Goal: Task Accomplishment & Management: Use online tool/utility

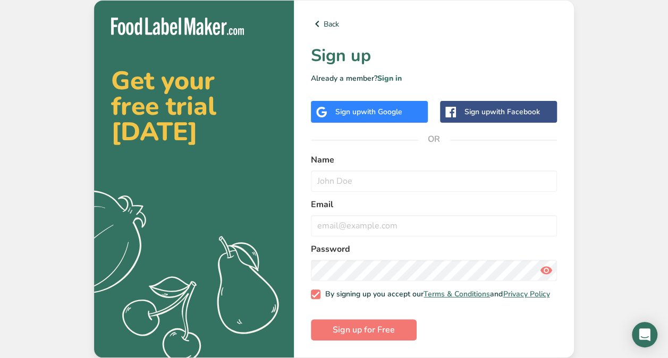
scroll to position [2, 0]
click at [360, 172] on input "text" at bounding box center [434, 181] width 246 height 21
type input "[PERSON_NAME]"
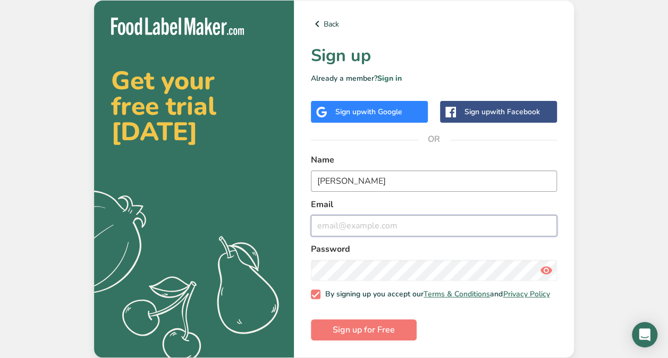
type input "[PERSON_NAME][EMAIL_ADDRESS][DOMAIN_NAME]"
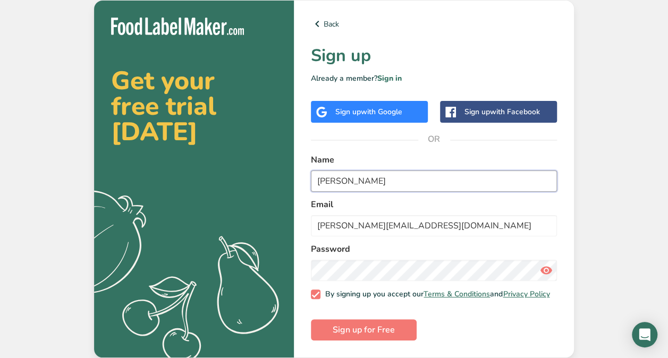
drag, startPoint x: 368, startPoint y: 179, endPoint x: 351, endPoint y: 179, distance: 17.5
click at [351, 179] on input "[PERSON_NAME]" at bounding box center [434, 181] width 246 height 21
type input "[PERSON_NAME]"
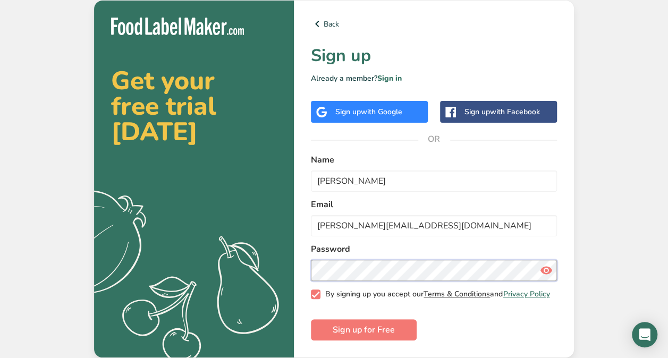
scroll to position [0, 0]
drag, startPoint x: 419, startPoint y: 334, endPoint x: 412, endPoint y: 328, distance: 9.1
click at [419, 334] on form "Name Hannah Brown Email hannah@brownsugarbakery.co.uk Password By signing up yo…" at bounding box center [434, 247] width 246 height 187
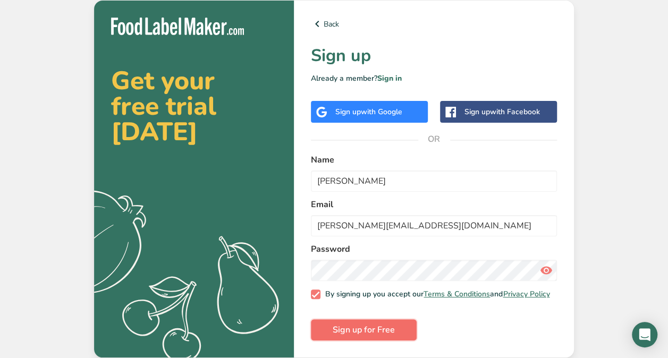
click at [399, 325] on button "Sign up for Free" at bounding box center [364, 329] width 106 height 21
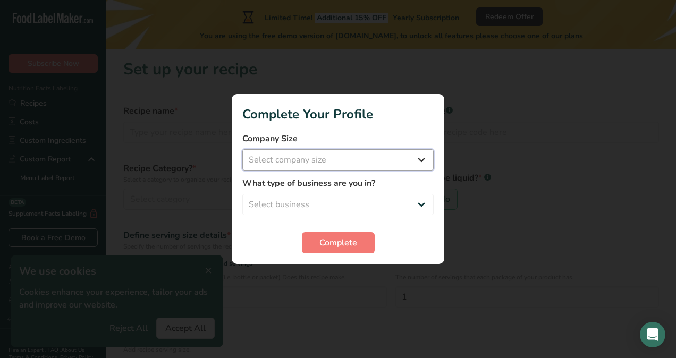
click at [280, 152] on select "Select company size Fewer than 10 Employees 10 to 50 Employees 51 to 500 Employ…" at bounding box center [337, 159] width 191 height 21
select select "1"
click at [242, 149] on select "Select company size Fewer than 10 Employees 10 to 50 Employees 51 to 500 Employ…" at bounding box center [337, 159] width 191 height 21
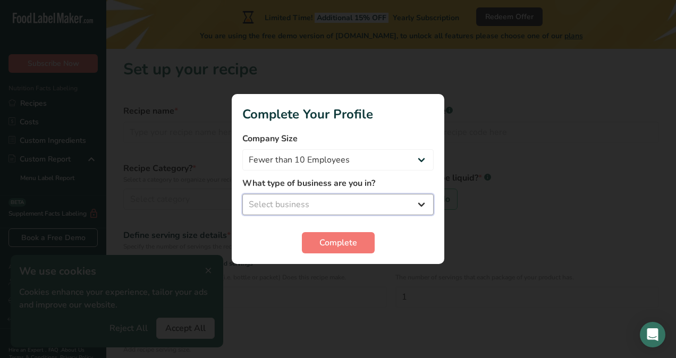
click at [286, 205] on select "Select business Packaged Food Manufacturer Restaurant & Cafe Bakery Meal Plans …" at bounding box center [337, 204] width 191 height 21
select select "3"
click at [242, 194] on select "Select business Packaged Food Manufacturer Restaurant & Cafe Bakery Meal Plans …" at bounding box center [337, 204] width 191 height 21
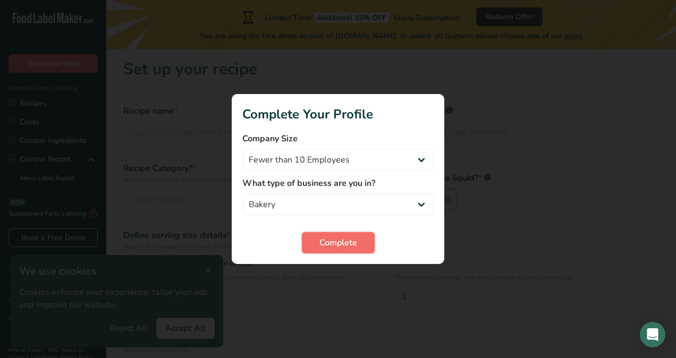
click at [321, 251] on button "Complete" at bounding box center [338, 242] width 73 height 21
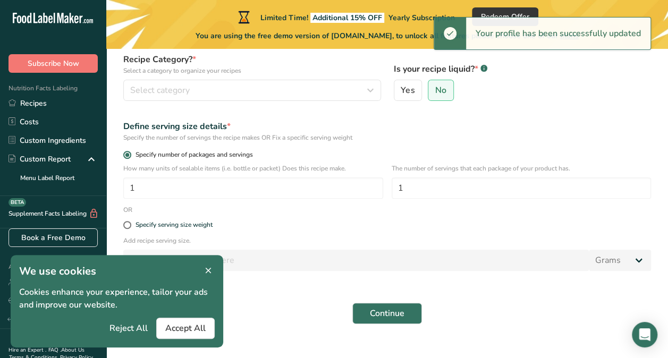
scroll to position [127, 0]
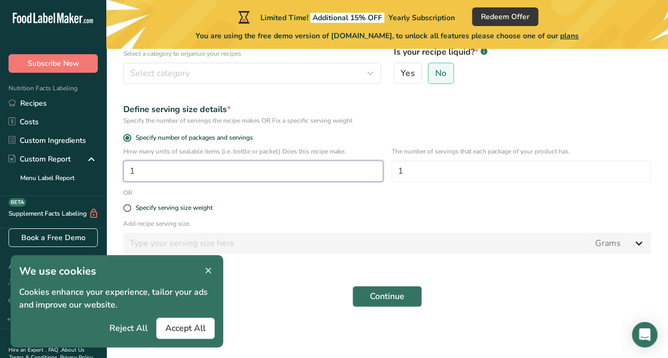
click at [207, 170] on input "1" at bounding box center [253, 171] width 260 height 21
click at [209, 270] on icon at bounding box center [209, 271] width 10 height 15
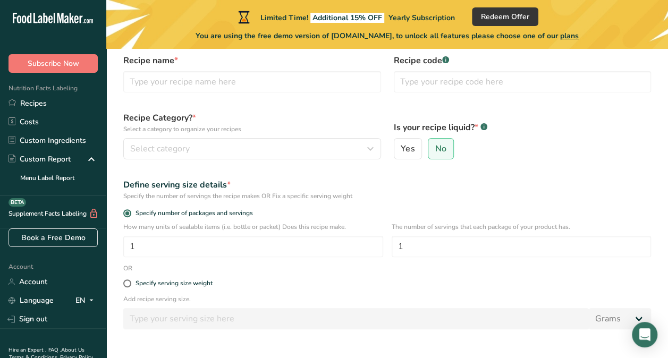
scroll to position [0, 0]
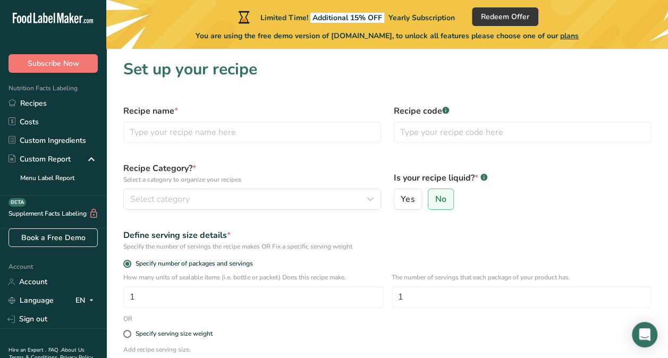
click at [304, 188] on div "Recipe Category? * Select a category to organize your recipes Select category S…" at bounding box center [252, 186] width 271 height 61
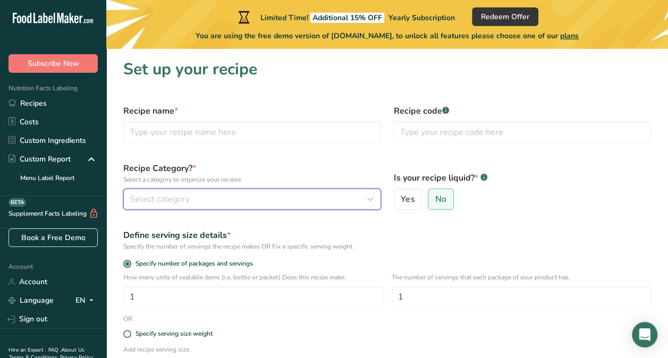
click at [305, 192] on button "Select category" at bounding box center [252, 199] width 258 height 21
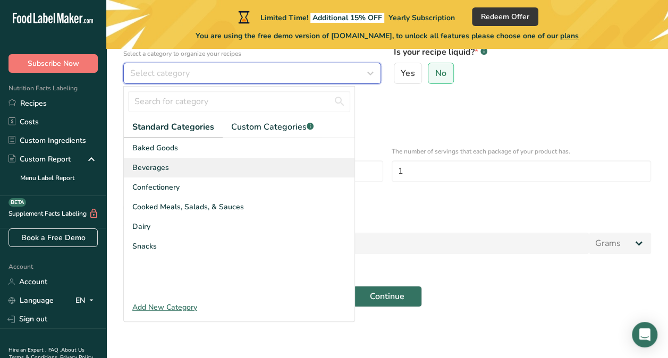
scroll to position [73, 0]
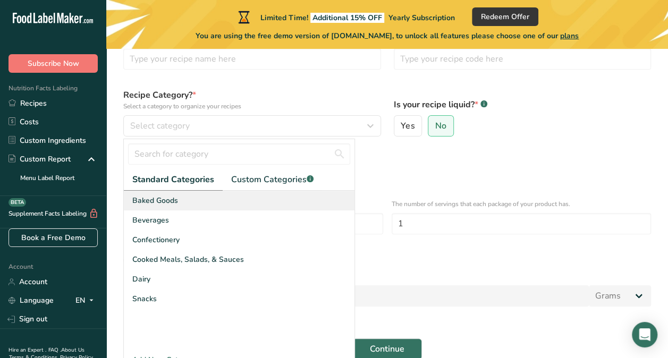
click at [192, 201] on div "Baked Goods" at bounding box center [239, 201] width 231 height 20
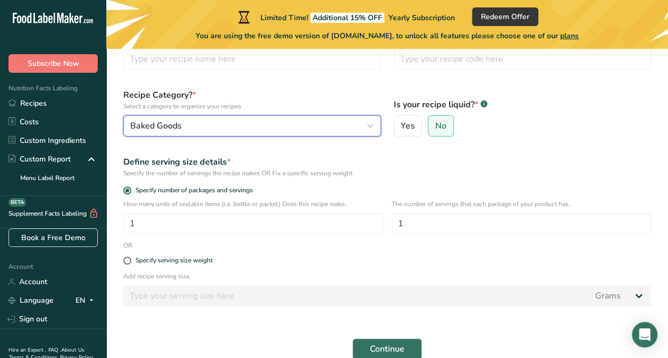
click at [222, 134] on button "Baked Goods" at bounding box center [252, 125] width 258 height 21
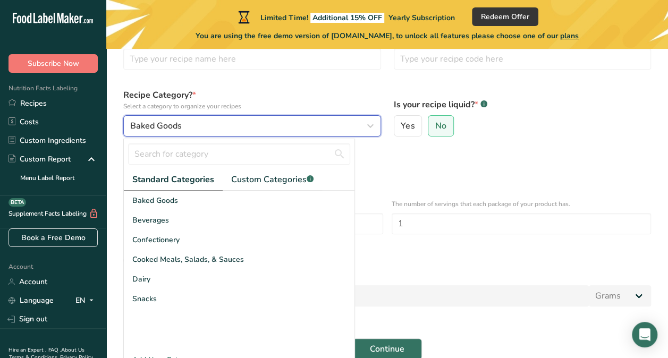
click at [222, 134] on button "Baked Goods" at bounding box center [252, 125] width 258 height 21
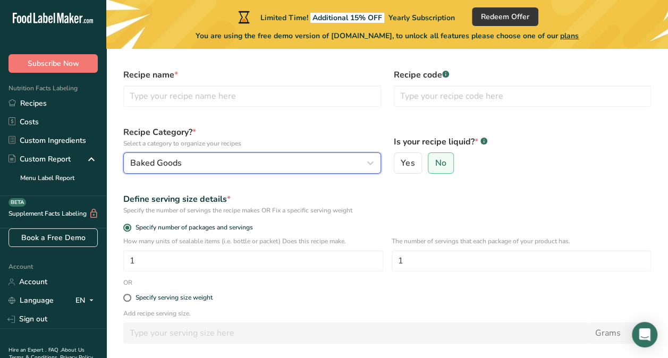
scroll to position [0, 0]
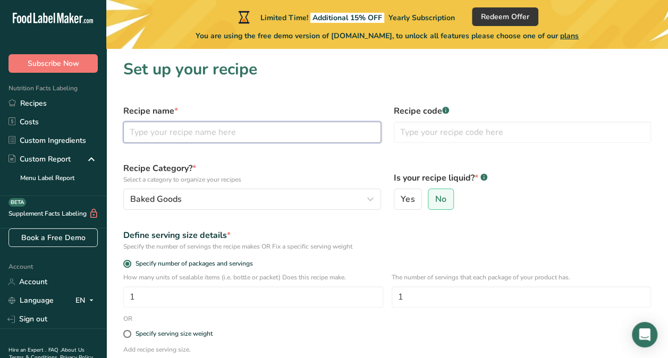
click at [300, 140] on input "text" at bounding box center [252, 132] width 258 height 21
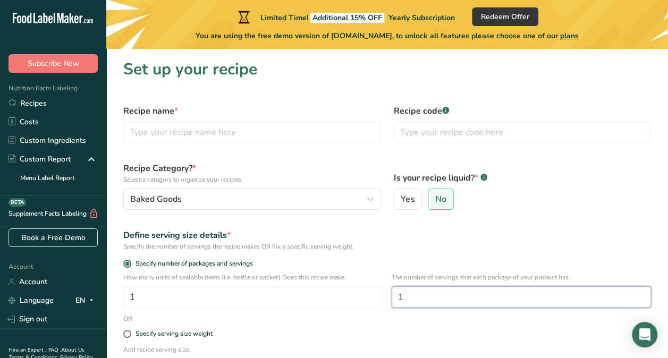
drag, startPoint x: 439, startPoint y: 305, endPoint x: 412, endPoint y: 301, distance: 27.3
click at [412, 301] on input "1" at bounding box center [522, 297] width 260 height 21
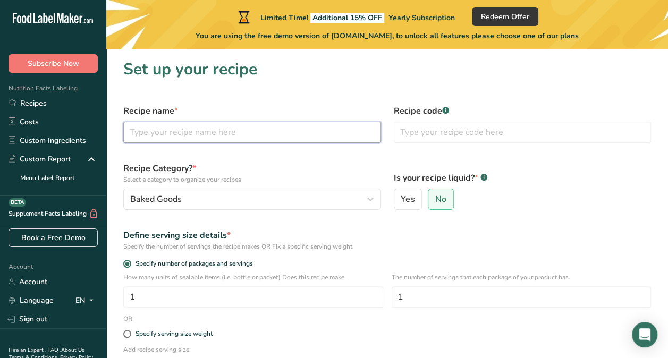
click at [302, 134] on input "text" at bounding box center [252, 132] width 258 height 21
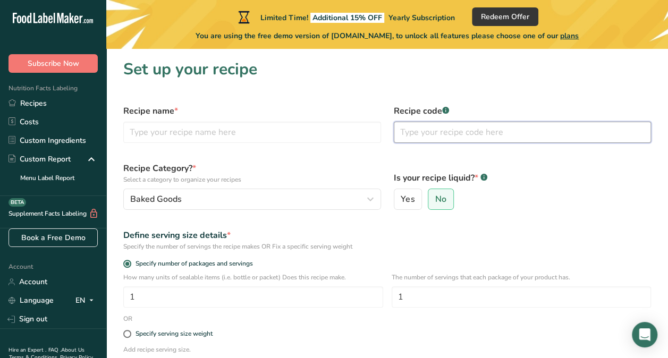
click at [450, 129] on input "text" at bounding box center [523, 132] width 258 height 21
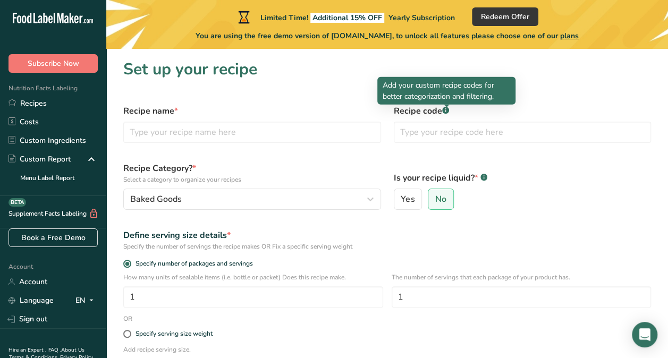
click at [445, 108] on div at bounding box center [446, 107] width 5 height 5
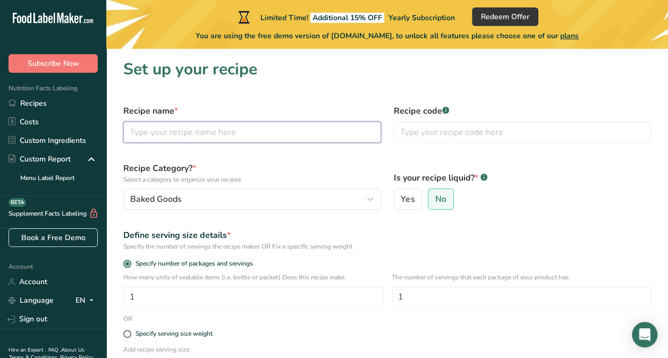
click at [270, 130] on input "text" at bounding box center [252, 132] width 258 height 21
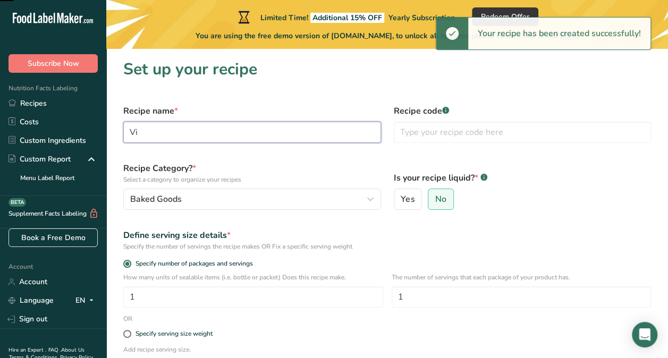
type input "V"
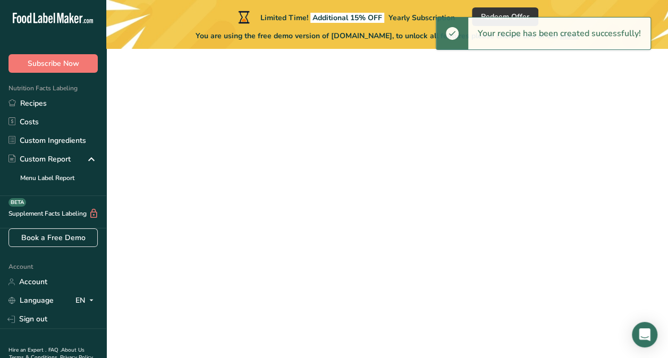
type input "6"
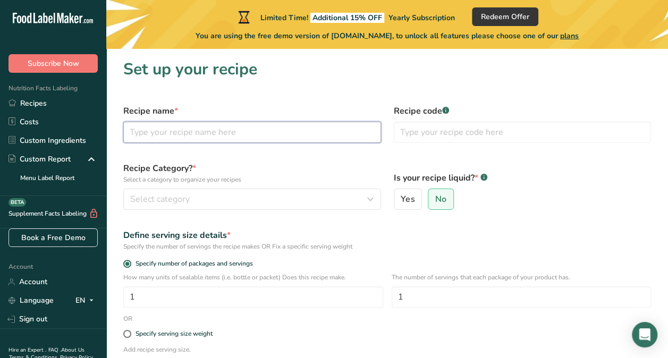
click at [190, 134] on input "text" at bounding box center [252, 132] width 258 height 21
type input "6" Victoria Sponge"
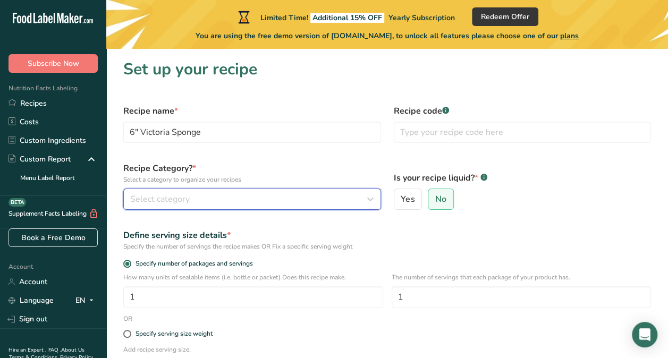
click at [205, 192] on button "Select category" at bounding box center [252, 199] width 258 height 21
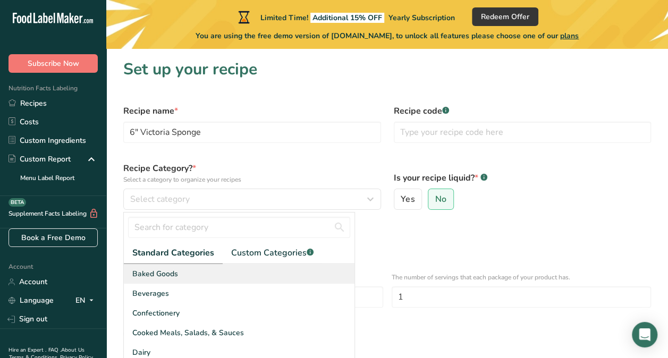
click at [177, 277] on span "Baked Goods" at bounding box center [155, 273] width 46 height 11
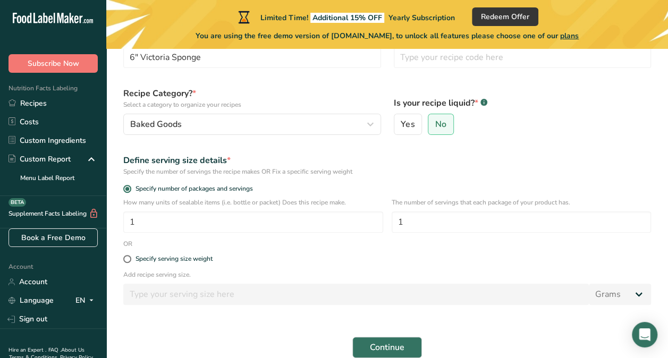
scroll to position [106, 0]
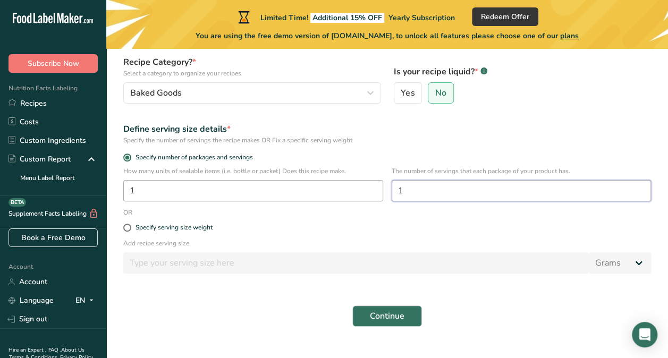
drag, startPoint x: 424, startPoint y: 184, endPoint x: 374, endPoint y: 188, distance: 50.1
click at [374, 189] on div "How many units of sealable items (i.e. bottle or packet) Does this recipe make.…" at bounding box center [387, 186] width 541 height 41
type input "10"
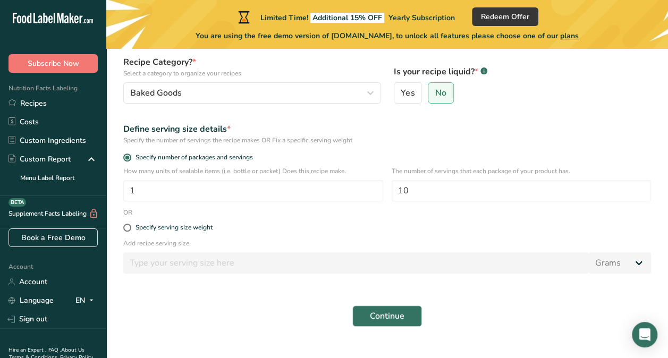
click at [338, 223] on div "Specify serving size weight" at bounding box center [387, 227] width 541 height 21
click at [410, 310] on button "Continue" at bounding box center [387, 316] width 70 height 21
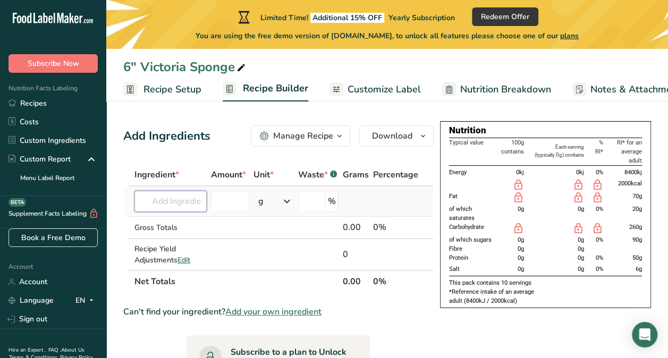
click at [147, 196] on input "text" at bounding box center [170, 201] width 72 height 21
click at [221, 207] on input "number" at bounding box center [230, 201] width 39 height 21
click at [308, 199] on input "number" at bounding box center [312, 201] width 28 height 21
click at [172, 203] on input "text" at bounding box center [170, 201] width 72 height 21
click at [297, 135] on div "Manage Recipe" at bounding box center [303, 136] width 60 height 13
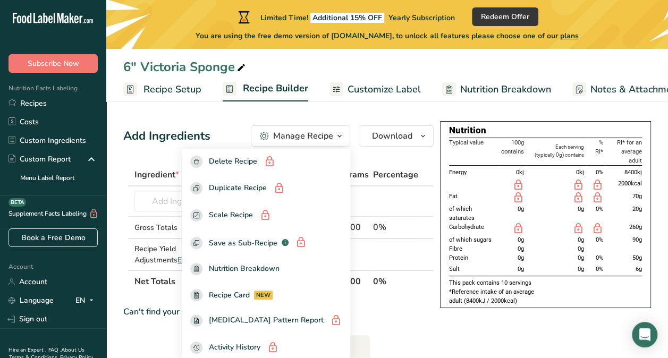
click at [519, 69] on div "6" Victoria Sponge" at bounding box center [387, 66] width 562 height 19
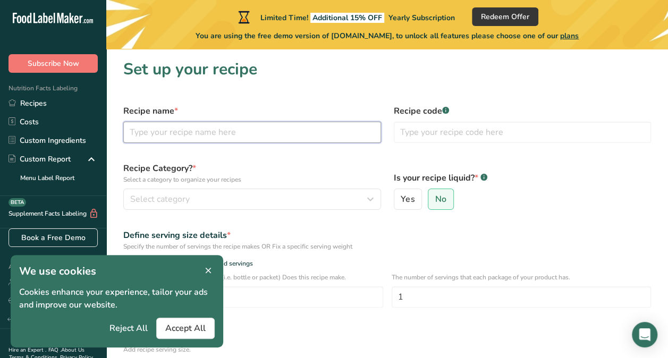
click at [287, 141] on input "text" at bounding box center [252, 132] width 258 height 21
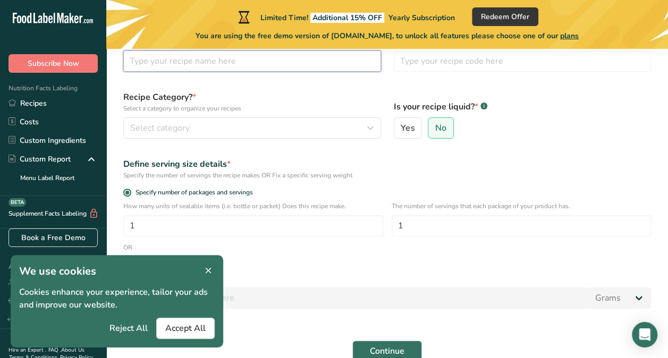
scroll to position [106, 0]
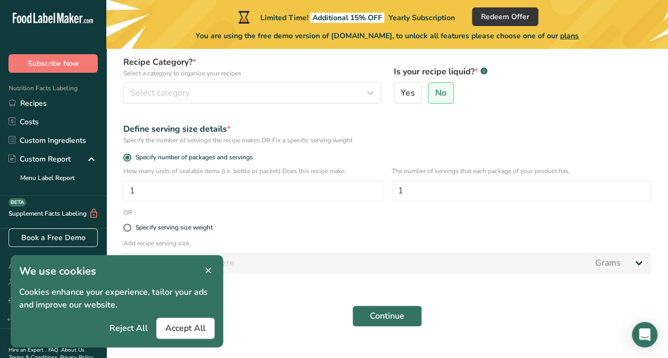
click at [209, 269] on icon at bounding box center [209, 271] width 10 height 15
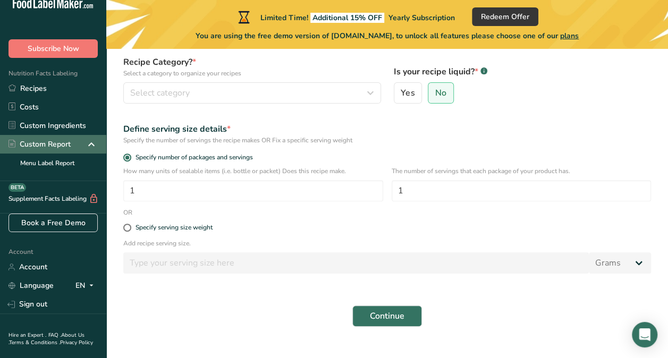
scroll to position [0, 0]
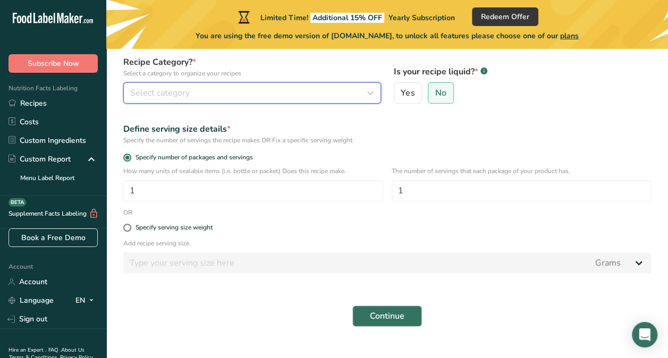
click at [193, 94] on div "Select category" at bounding box center [249, 93] width 238 height 13
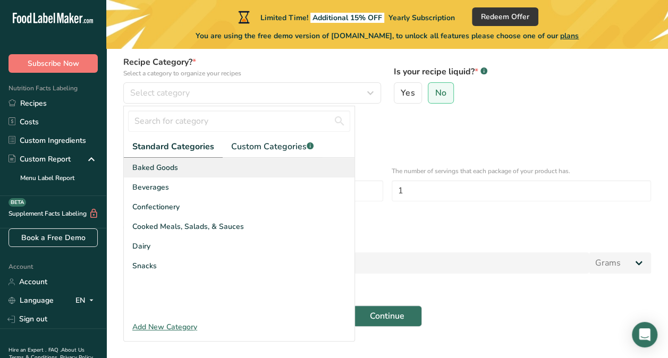
click at [327, 170] on div "Baked Goods" at bounding box center [239, 168] width 231 height 20
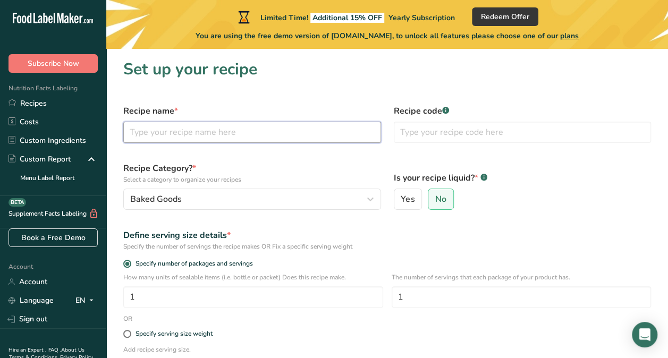
click at [208, 134] on input "text" at bounding box center [252, 132] width 258 height 21
type input "6" Victoria Sponge"
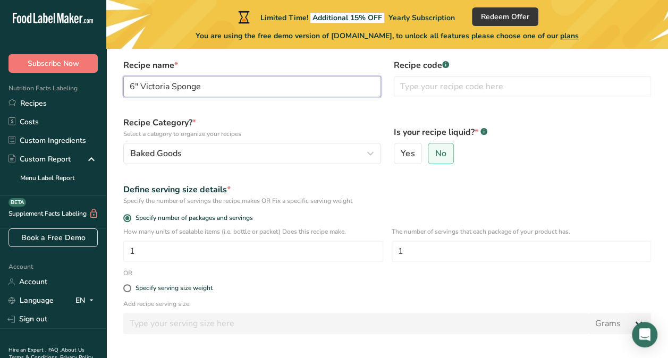
scroll to position [106, 0]
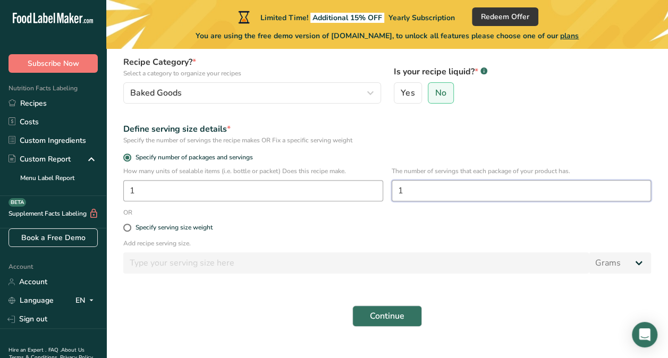
drag, startPoint x: 453, startPoint y: 195, endPoint x: 353, endPoint y: 191, distance: 100.5
click at [353, 191] on div "How many units of sealable items (i.e. bottle or packet) Does this recipe make.…" at bounding box center [387, 186] width 541 height 41
type input "10"
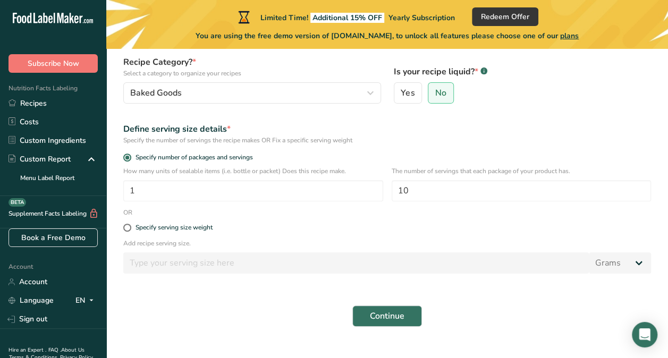
click at [352, 234] on div "Specify serving size weight" at bounding box center [387, 227] width 541 height 21
click at [375, 321] on span "Continue" at bounding box center [387, 316] width 35 height 13
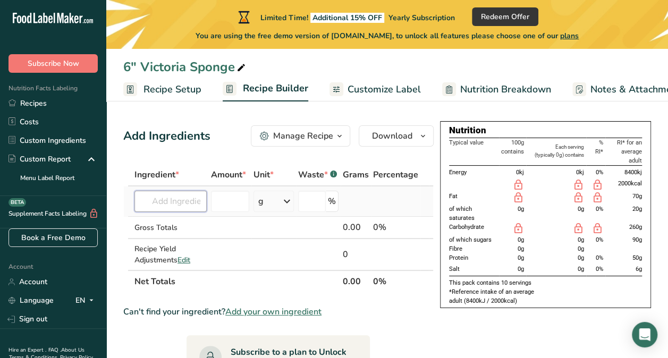
click at [179, 206] on input "text" at bounding box center [170, 201] width 72 height 21
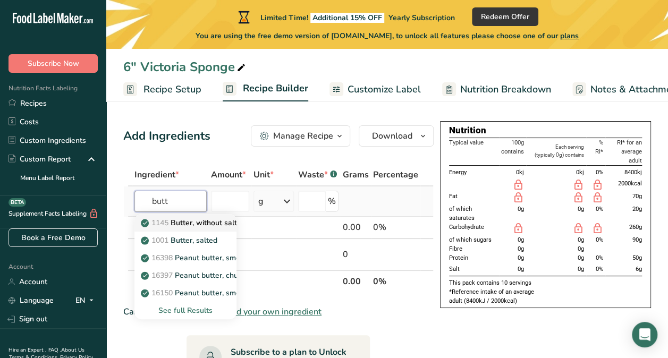
type input "butt"
click at [210, 222] on p "1145 Butter, without salt" at bounding box center [190, 222] width 94 height 11
type input "Butter, without salt"
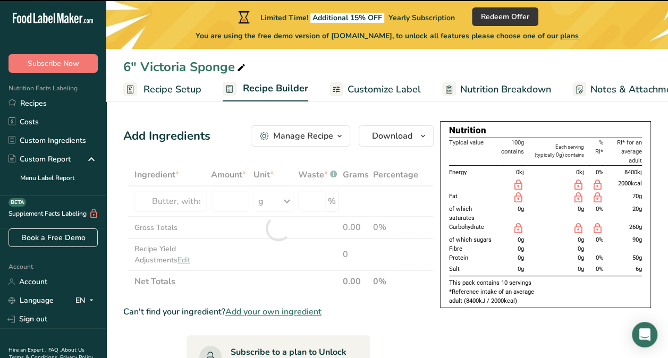
type input "0"
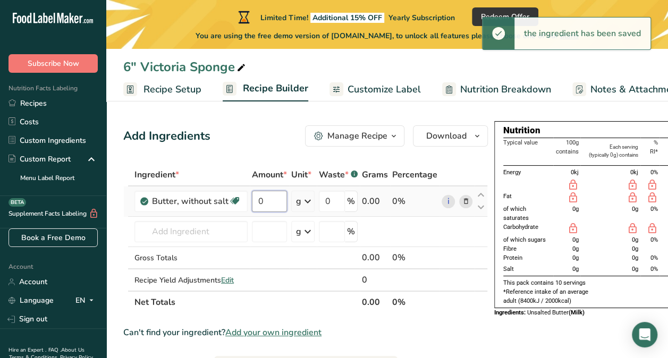
drag, startPoint x: 272, startPoint y: 200, endPoint x: 247, endPoint y: 199, distance: 25.0
click at [247, 199] on tr "Butter, without salt Gluten free Vegetarian Soy free 0 g Portions 1 pat (1" sq,…" at bounding box center [306, 202] width 364 height 30
type input "2"
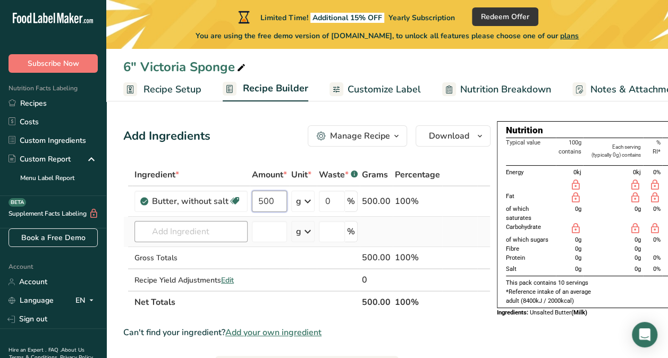
type input "500"
click at [212, 238] on div "Ingredient * Amount * Unit * Waste * .a-a{fill:#347362;}.b-a{fill:#fff;} Grams …" at bounding box center [306, 239] width 367 height 150
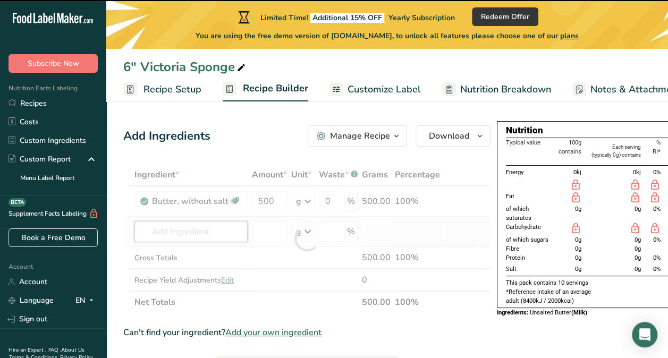
type input "i"
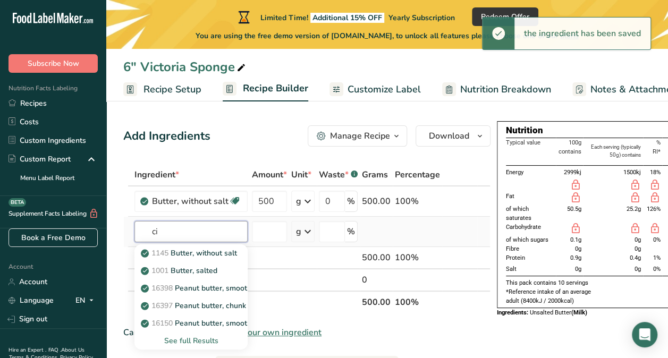
type input "c"
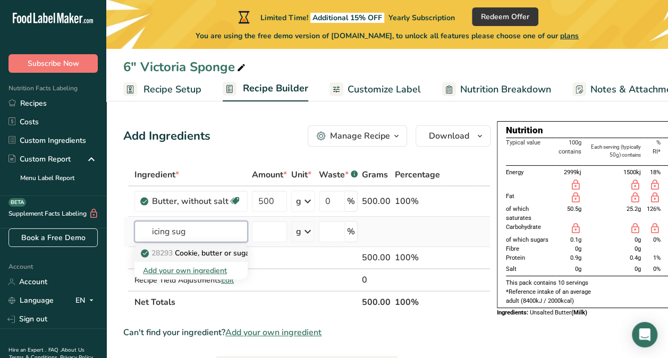
type input "icing sug"
click at [210, 259] on link "28293 Cookie, butter or sugar, with chocolate icing or filling" at bounding box center [190, 254] width 113 height 18
type input "Cookie, butter or sugar, with chocolate icing or filling"
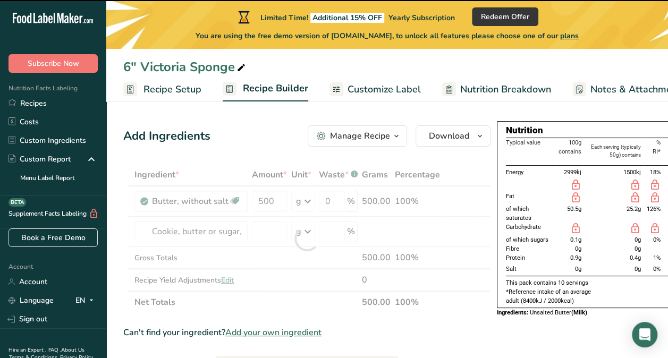
type input "0"
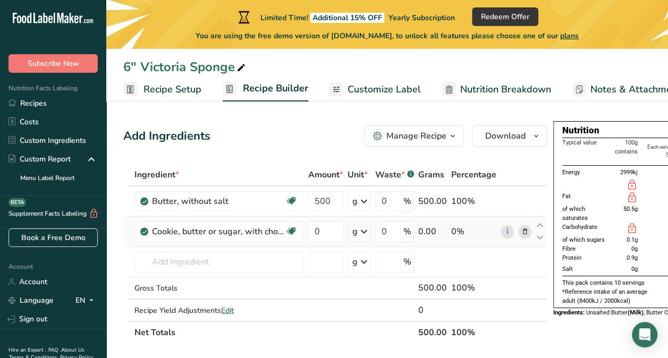
click at [526, 232] on span at bounding box center [525, 231] width 13 height 13
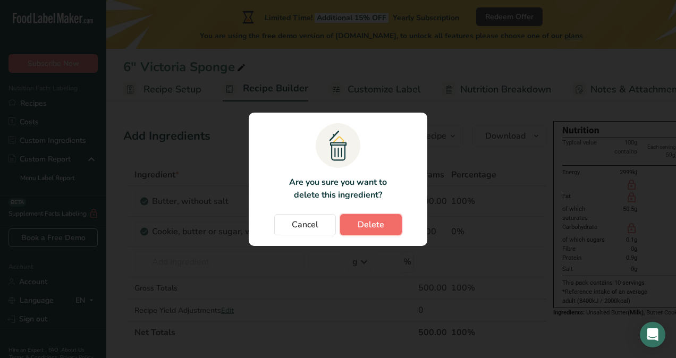
click at [367, 223] on span "Delete" at bounding box center [371, 224] width 27 height 13
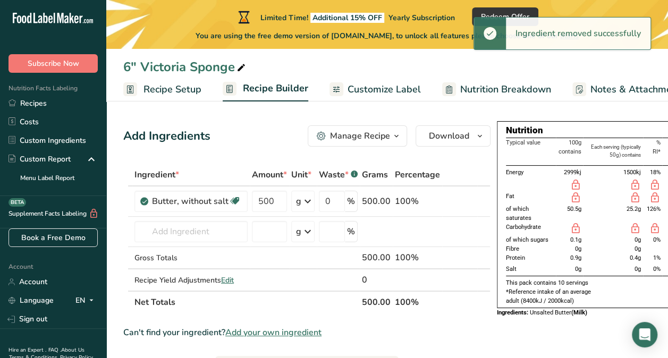
click at [373, 140] on div "Manage Recipe" at bounding box center [360, 136] width 60 height 13
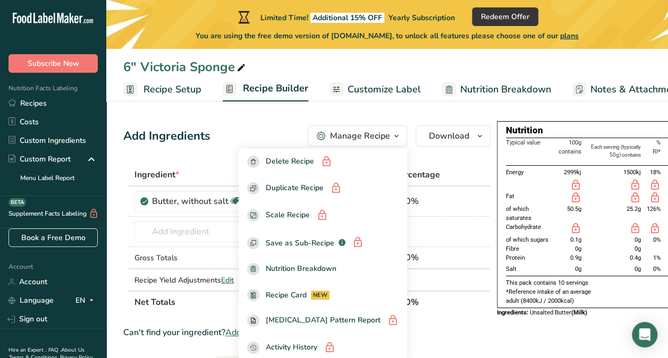
click at [255, 140] on div "Add Ingredients Manage Recipe Delete Recipe Duplicate Recipe Scale Recipe Save …" at bounding box center [306, 135] width 367 height 21
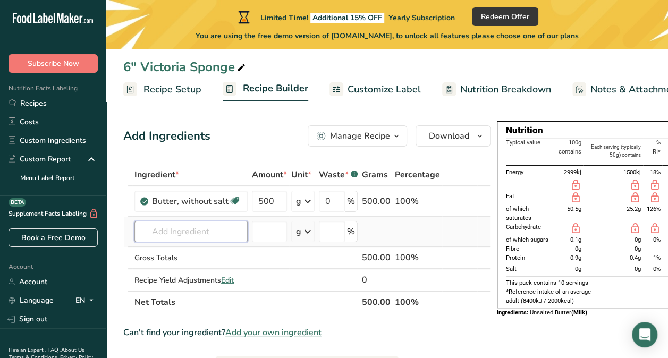
click at [209, 238] on input "text" at bounding box center [190, 231] width 113 height 21
type input "C"
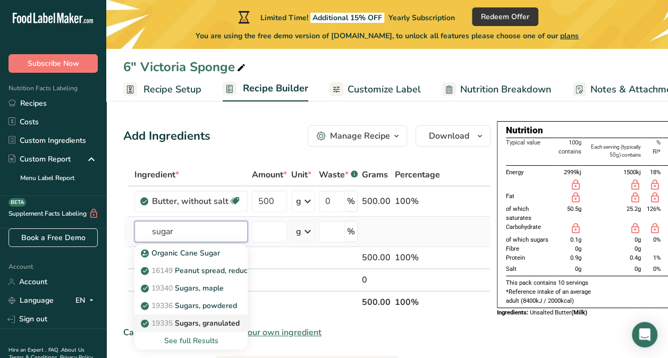
type input "Sugars, granulated"
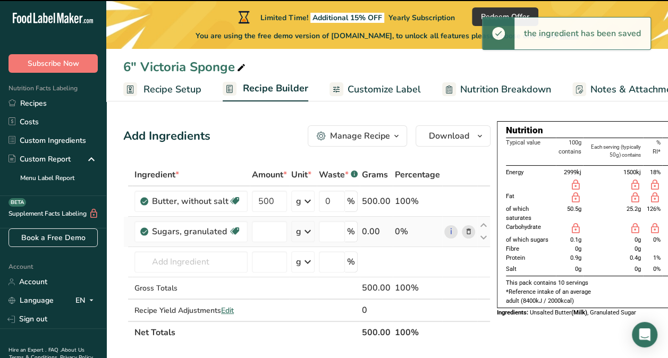
type input "0"
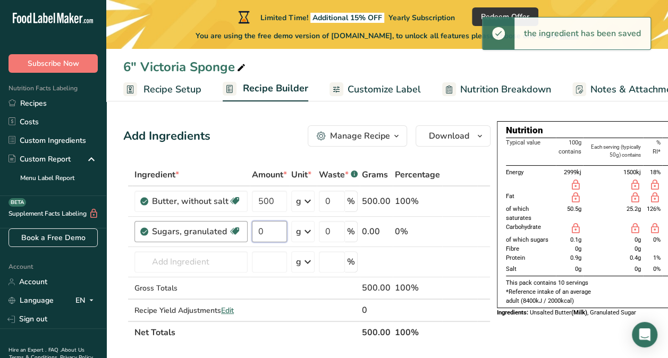
drag, startPoint x: 273, startPoint y: 229, endPoint x: 238, endPoint y: 230, distance: 34.6
click at [238, 230] on tr "Sugars, granulated Dairy free Gluten free Vegan Vegetarian Soy free 0 g Portion…" at bounding box center [307, 232] width 366 height 30
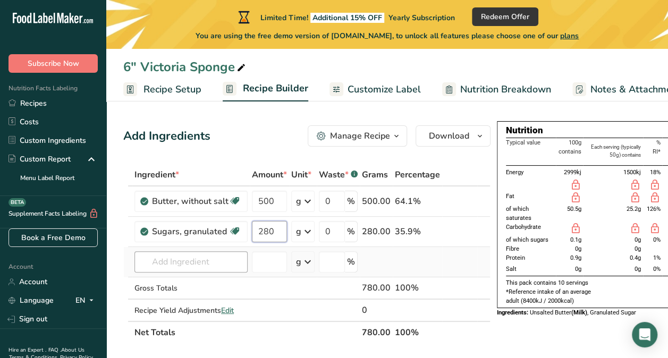
type input "280"
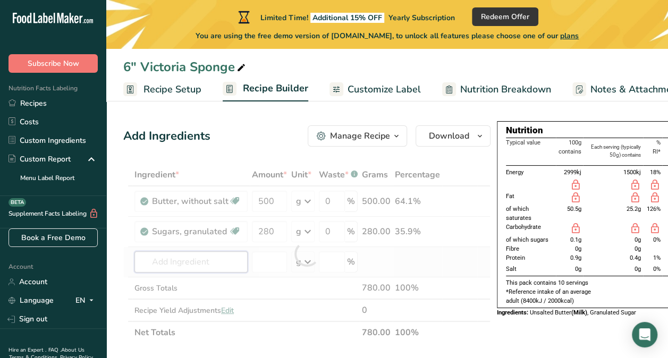
click at [197, 258] on div "Ingredient * Amount * Unit * Waste * .a-a{fill:#347362;}.b-a{fill:#fff;} Grams …" at bounding box center [306, 254] width 367 height 180
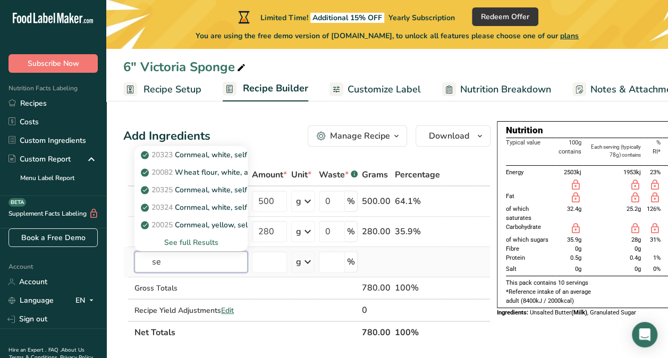
type input "s"
type input "flour"
click at [199, 238] on div "See full Results" at bounding box center [191, 242] width 96 height 11
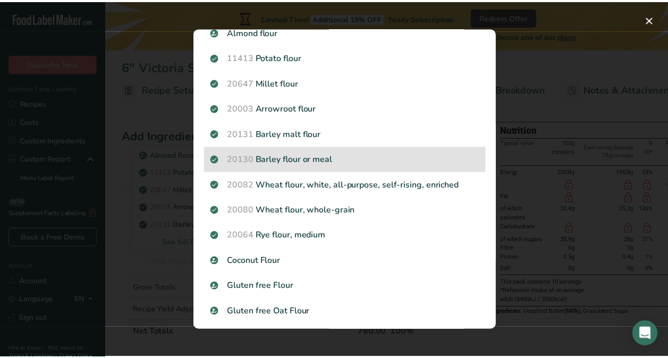
scroll to position [53, 0]
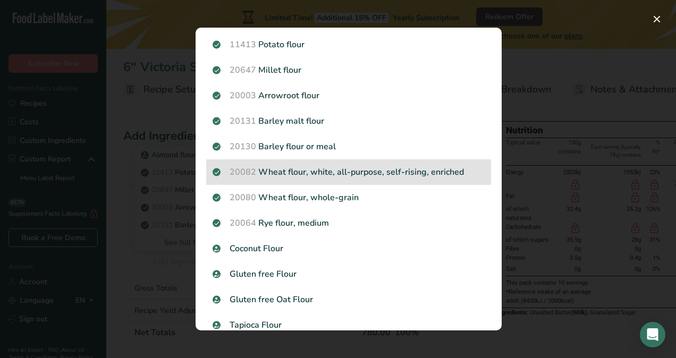
click at [470, 173] on p "20082 Wheat flour, white, all-purpose, self-rising, enriched" at bounding box center [349, 172] width 272 height 13
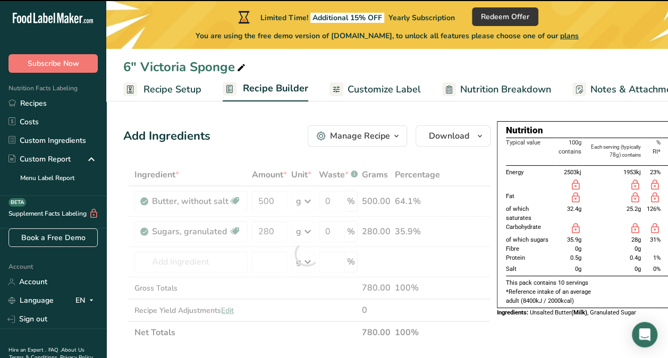
type input "0"
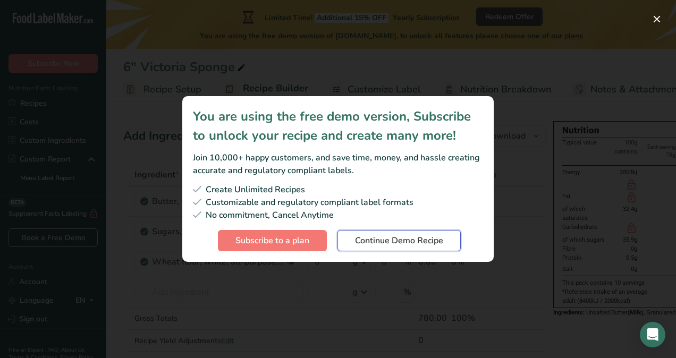
click at [400, 241] on span "Continue Demo Recipe" at bounding box center [399, 240] width 88 height 13
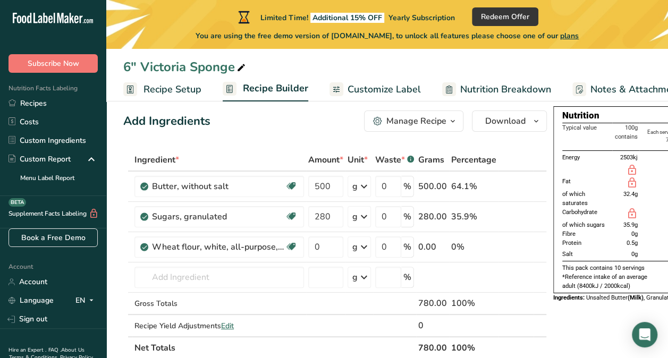
scroll to position [0, 0]
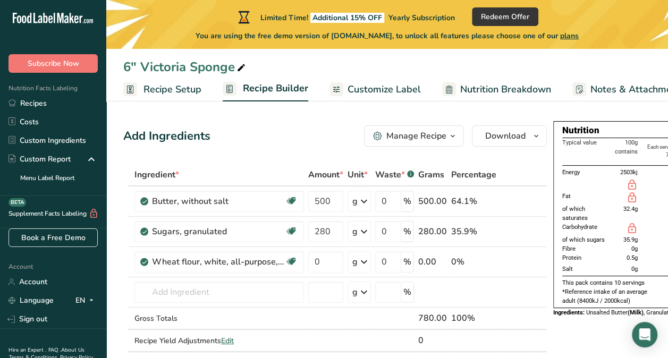
click at [626, 257] on span "0.5g" at bounding box center [631, 257] width 11 height 7
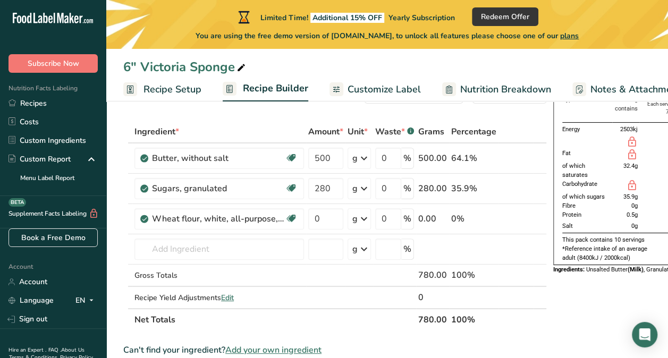
scroll to position [53, 0]
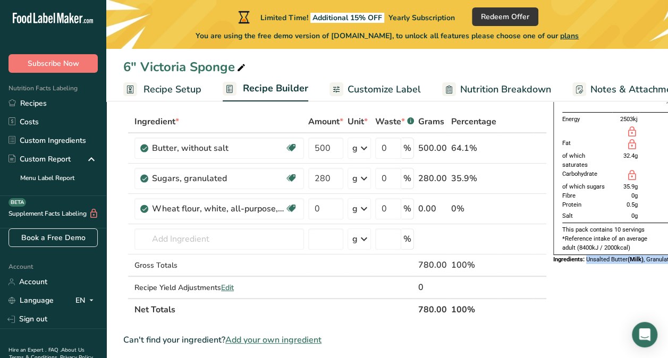
drag, startPoint x: 586, startPoint y: 263, endPoint x: 633, endPoint y: 267, distance: 47.5
click at [633, 264] on div "Ingredients: Unsalted Butter (Milk) , Granulated Sugar, All-Purpose Flour (Whea…" at bounding box center [658, 259] width 211 height 9
drag, startPoint x: 633, startPoint y: 267, endPoint x: 596, endPoint y: 282, distance: 39.8
